Goal: Transaction & Acquisition: Obtain resource

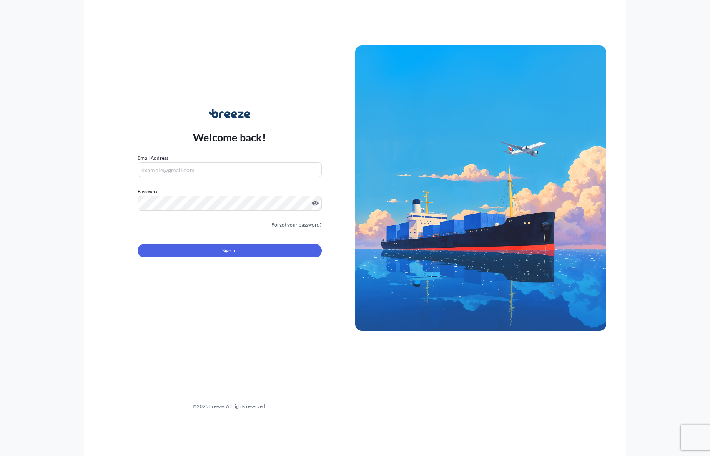
type input "[PERSON_NAME][EMAIL_ADDRESS][DOMAIN_NAME]"
click at [213, 250] on button "Sign In" at bounding box center [230, 250] width 184 height 13
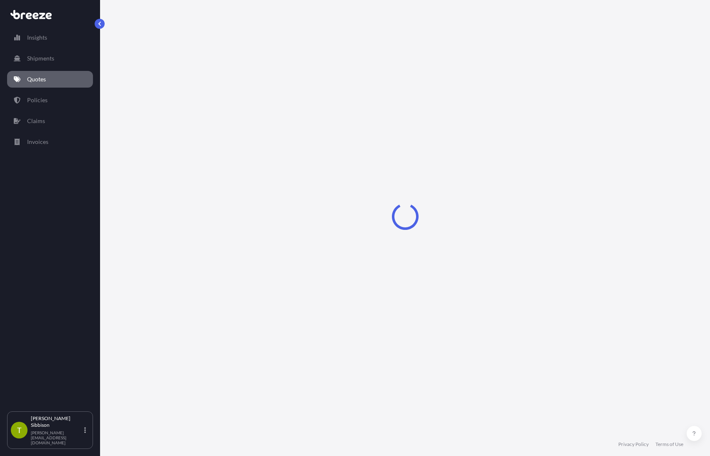
select select "Sea"
select select "Road"
select select "1"
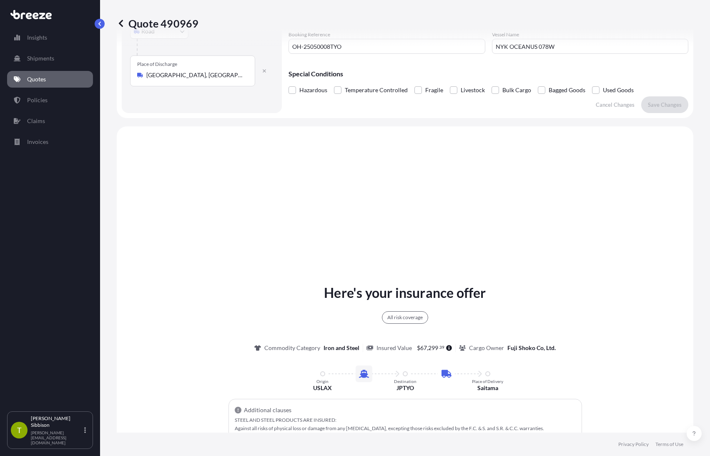
scroll to position [100, 0]
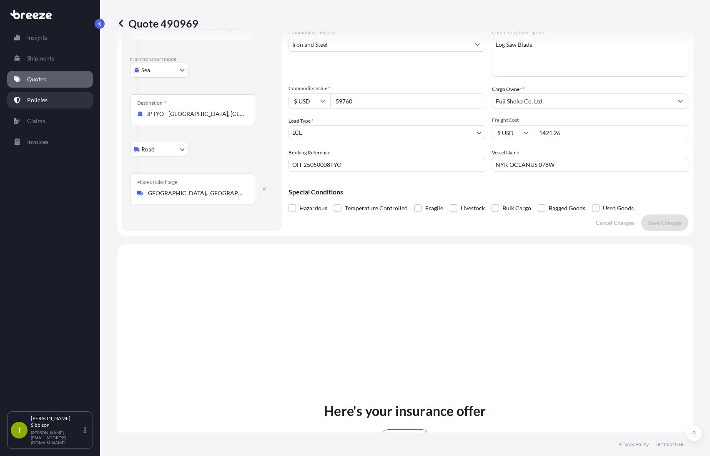
click at [45, 95] on link "Policies" at bounding box center [50, 100] width 86 height 17
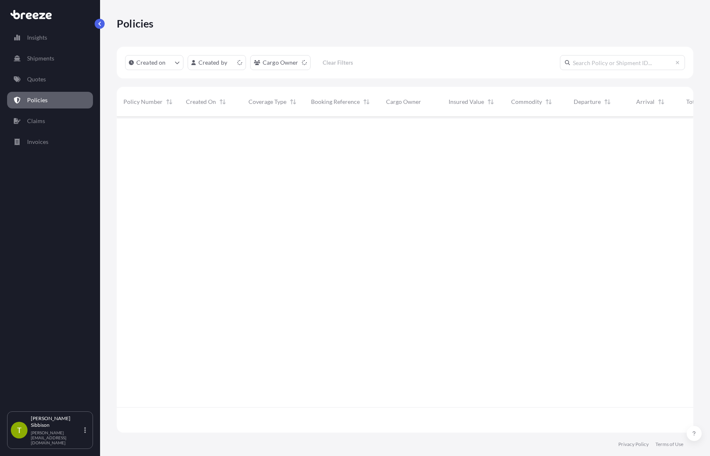
scroll to position [314, 570]
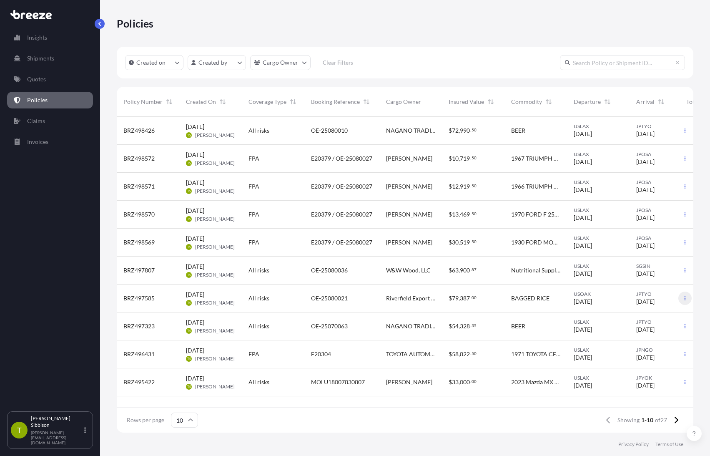
click at [684, 296] on icon "button" at bounding box center [685, 298] width 5 height 5
click at [659, 300] on p "Duplicate quote" at bounding box center [639, 300] width 42 height 8
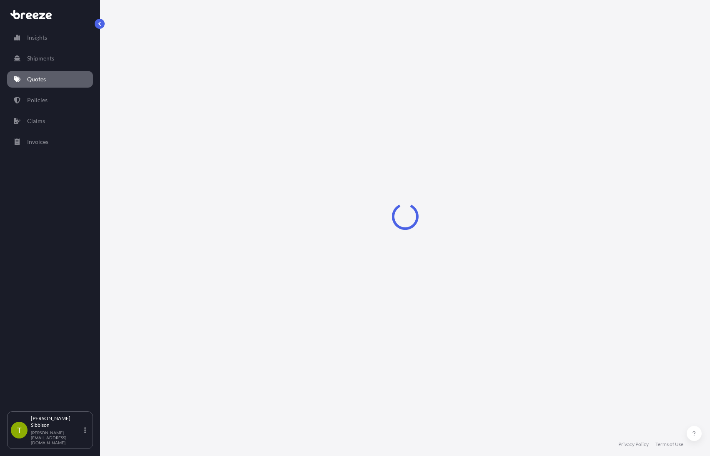
select select "Sea"
select select "2"
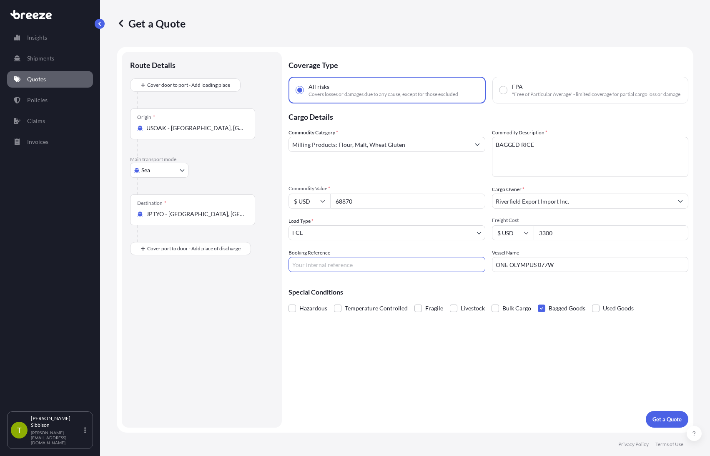
click at [355, 266] on input "Booking Reference" at bounding box center [387, 264] width 197 height 15
paste input "OE-25080033"
type input "OE-25080033"
drag, startPoint x: 567, startPoint y: 266, endPoint x: 427, endPoint y: 259, distance: 140.3
click at [427, 259] on div "Commodity Category * Milling Products: Flour, Malt, Wheat Gluten Commodity Desc…" at bounding box center [489, 199] width 400 height 143
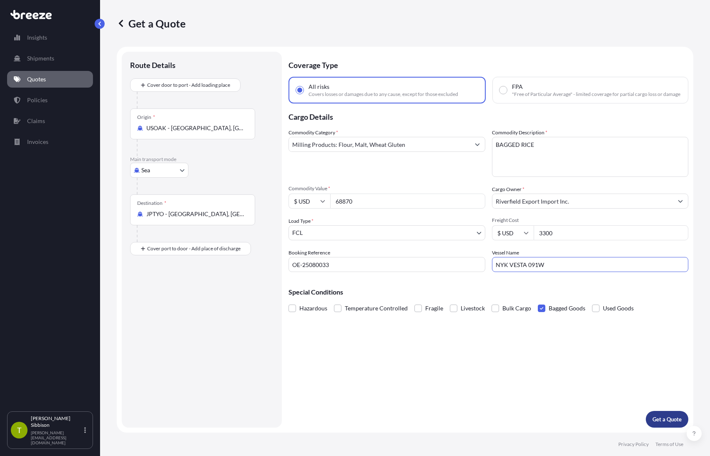
type input "NYK VESTA 091W"
click at [683, 425] on button "Get a Quote" at bounding box center [667, 419] width 43 height 17
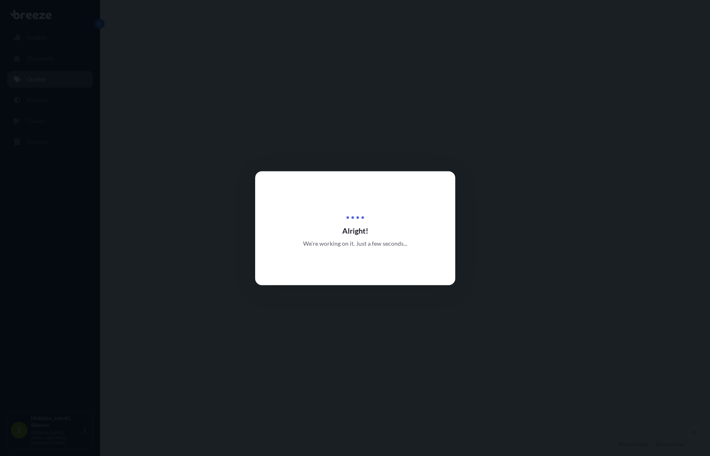
select select "Sea"
select select "2"
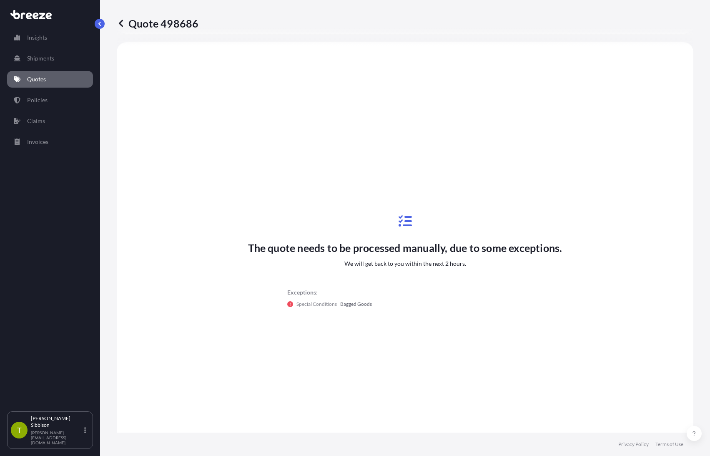
scroll to position [309, 0]
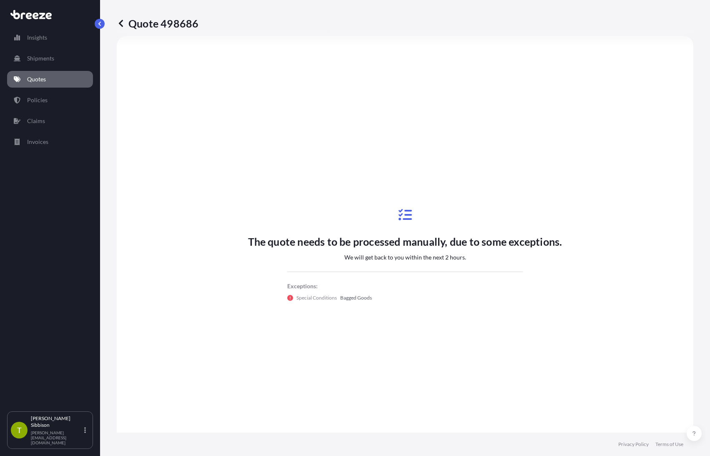
click at [173, 19] on p "Quote 498686" at bounding box center [158, 23] width 82 height 13
copy p "498686"
